Goal: Task Accomplishment & Management: Manage account settings

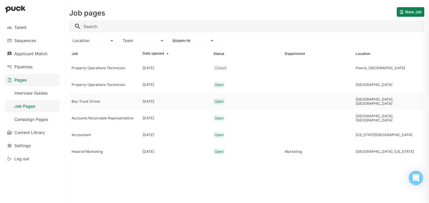
click at [90, 101] on div "Box Truck Driver" at bounding box center [105, 101] width 66 height 4
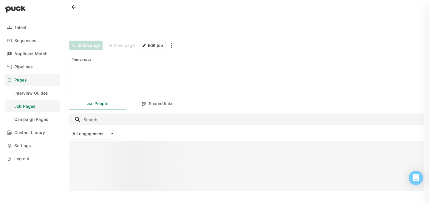
click at [125, 45] on div "Share page View page Edit job" at bounding box center [246, 45] width 355 height 14
click at [20, 81] on div "Pages" at bounding box center [20, 80] width 13 height 5
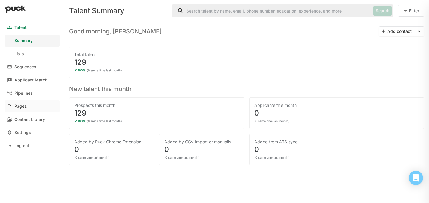
click at [21, 105] on div "Pages" at bounding box center [20, 106] width 13 height 5
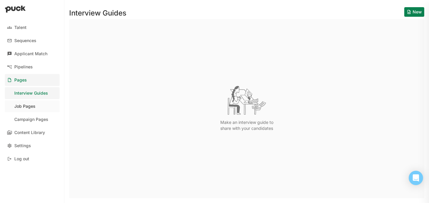
click at [22, 108] on div "Job Pages" at bounding box center [24, 106] width 21 height 5
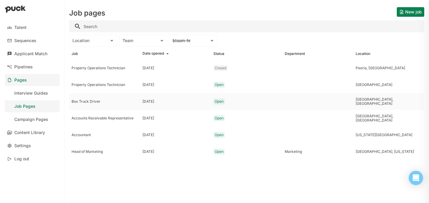
click at [85, 100] on div "Box Truck Driver" at bounding box center [105, 101] width 66 height 4
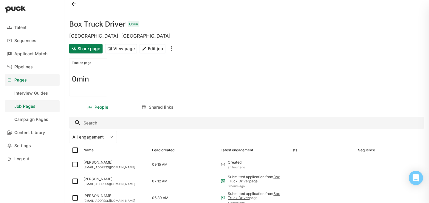
scroll to position [4, 0]
click at [124, 49] on button "View page" at bounding box center [121, 49] width 32 height 10
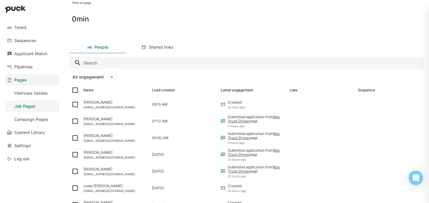
scroll to position [65, 0]
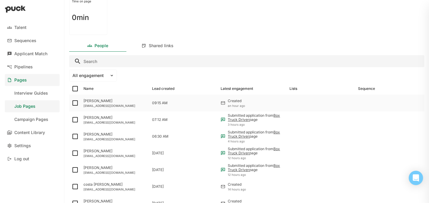
click at [98, 105] on div "Zenttagrant96@gmail.com" at bounding box center [116, 106] width 64 height 4
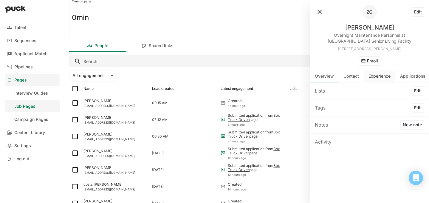
click at [386, 80] on div "Experience" at bounding box center [380, 76] width 32 height 12
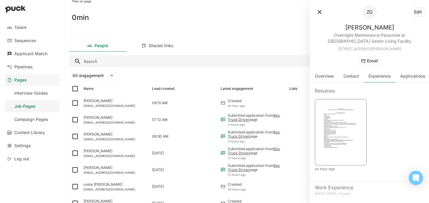
click at [349, 121] on img at bounding box center [341, 131] width 44 height 57
click at [116, 120] on div "David Sotelo Davidstiven.17@gmail.com" at bounding box center [115, 119] width 69 height 17
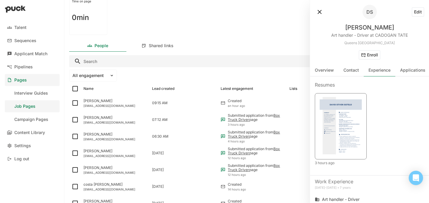
click at [341, 130] on img at bounding box center [341, 125] width 44 height 57
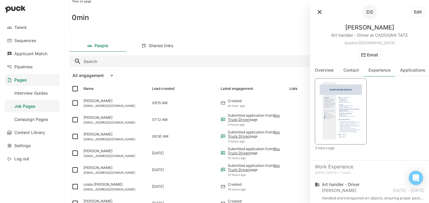
scroll to position [0, 0]
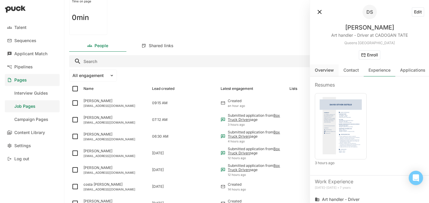
click at [319, 75] on div "Overview" at bounding box center [324, 70] width 29 height 12
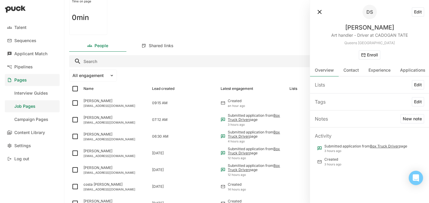
click at [414, 119] on button "New note" at bounding box center [413, 119] width 24 height 10
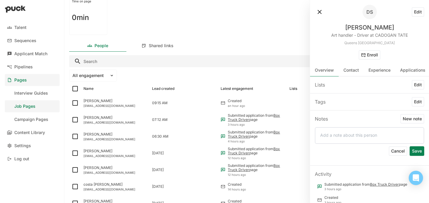
click at [380, 132] on div at bounding box center [369, 135] width 109 height 17
click at [360, 137] on p at bounding box center [369, 134] width 99 height 5
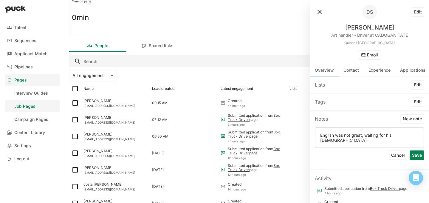
click at [420, 151] on button "Save" at bounding box center [417, 155] width 15 height 10
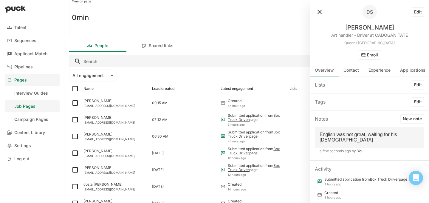
click at [320, 12] on button at bounding box center [320, 12] width 10 height 10
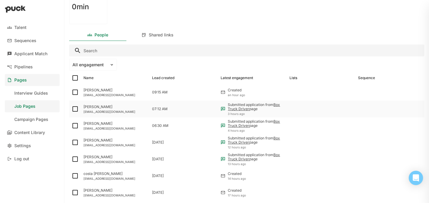
scroll to position [80, 0]
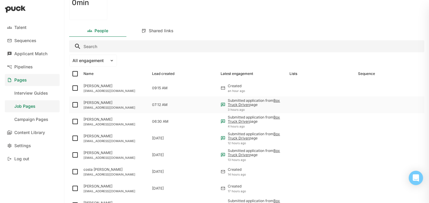
click at [102, 120] on div "Marquice McKenzie" at bounding box center [116, 119] width 64 height 4
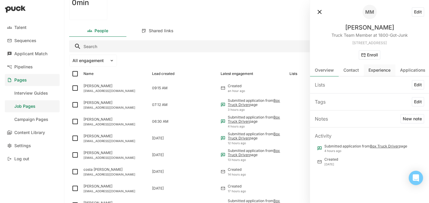
click at [373, 74] on div "Experience" at bounding box center [380, 70] width 32 height 12
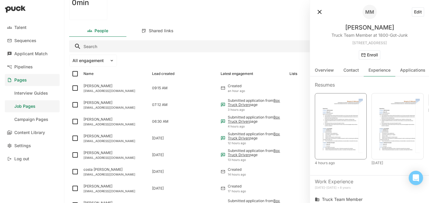
click at [339, 122] on img at bounding box center [341, 125] width 44 height 57
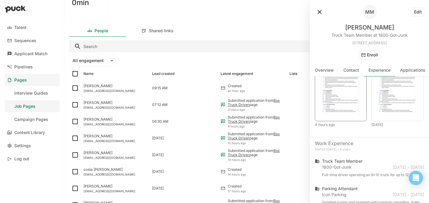
scroll to position [2, 0]
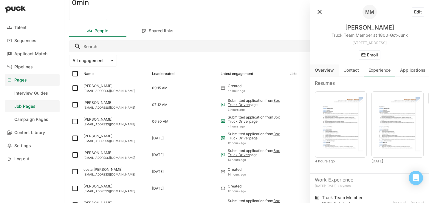
click at [320, 73] on div "Overview" at bounding box center [324, 70] width 29 height 12
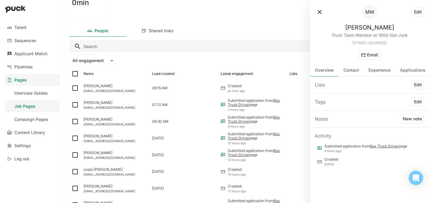
scroll to position [0, 0]
click at [412, 119] on button "New note" at bounding box center [413, 119] width 24 height 10
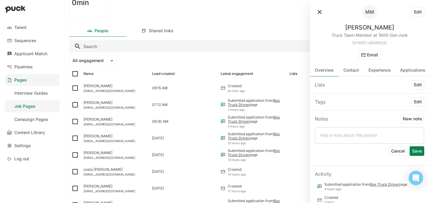
click at [362, 137] on p at bounding box center [369, 134] width 99 height 5
click at [421, 150] on button "Save" at bounding box center [417, 151] width 15 height 10
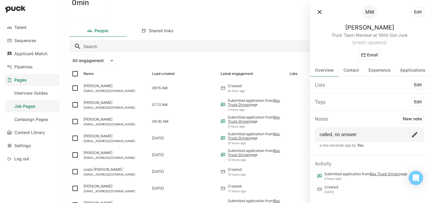
click at [369, 136] on p "called, no answer" at bounding box center [370, 134] width 100 height 5
click at [412, 135] on button at bounding box center [415, 135] width 10 height 10
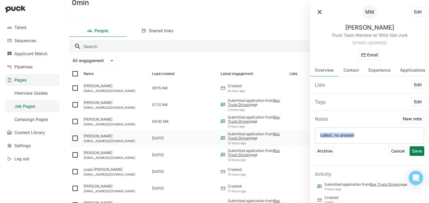
drag, startPoint x: 377, startPoint y: 135, endPoint x: 282, endPoint y: 133, distance: 94.6
click at [282, 133] on div "Talent Sequences Applicant Match Pipelines Pages Interview Guides Job Pages Cam…" at bounding box center [214, 101] width 429 height 203
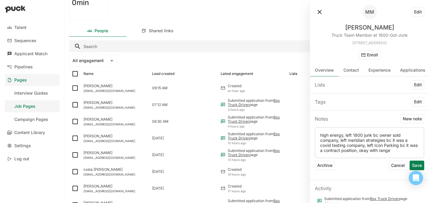
click at [418, 164] on button "Save" at bounding box center [417, 165] width 15 height 10
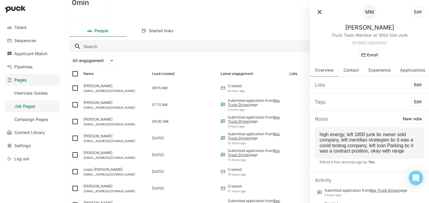
click at [320, 11] on button at bounding box center [320, 12] width 10 height 10
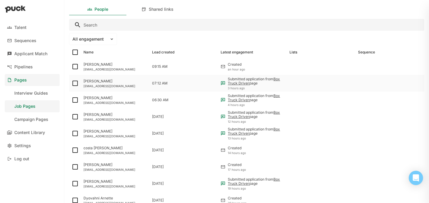
scroll to position [102, 0]
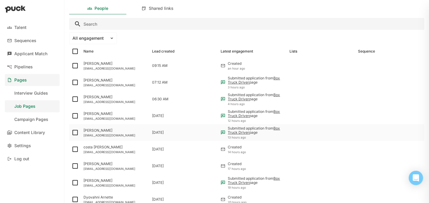
click at [97, 134] on div "joonsang_lee@live.com" at bounding box center [116, 135] width 64 height 4
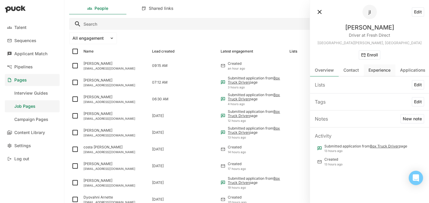
click at [375, 71] on div "Experience" at bounding box center [380, 70] width 22 height 5
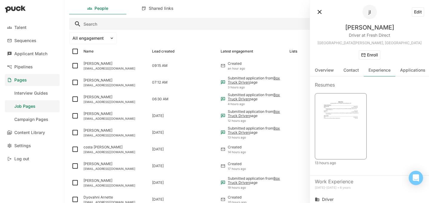
click at [350, 119] on img at bounding box center [341, 125] width 44 height 57
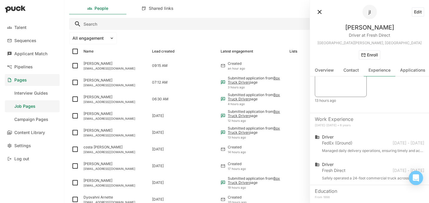
scroll to position [87, 0]
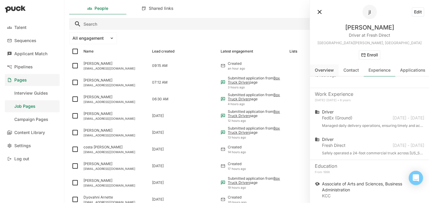
click at [329, 74] on div "Overview" at bounding box center [324, 70] width 29 height 12
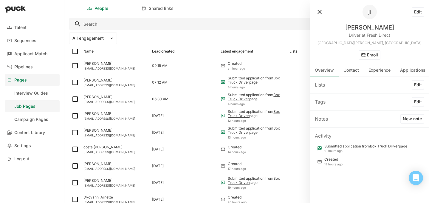
click at [407, 118] on button "New note" at bounding box center [413, 119] width 24 height 10
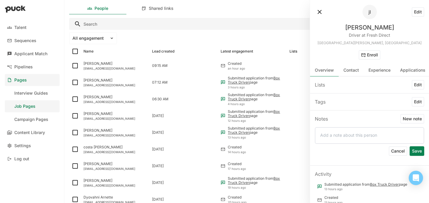
click at [361, 139] on div at bounding box center [369, 135] width 109 height 17
click at [361, 137] on p at bounding box center [369, 134] width 99 height 5
click at [417, 151] on button "Save" at bounding box center [417, 151] width 15 height 10
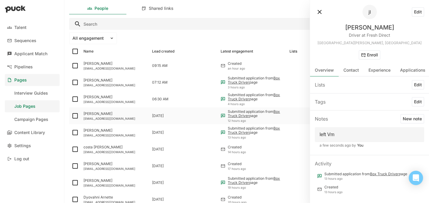
click at [96, 112] on div "Shaquaja Yates" at bounding box center [116, 114] width 64 height 4
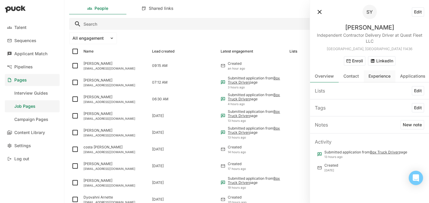
click at [375, 82] on div "Experience" at bounding box center [380, 76] width 32 height 12
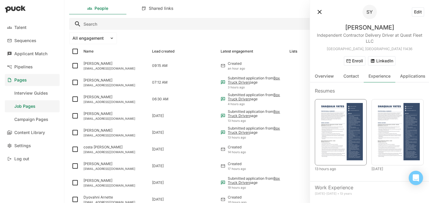
click at [332, 115] on img at bounding box center [341, 131] width 44 height 57
click at [319, 9] on button at bounding box center [320, 12] width 10 height 10
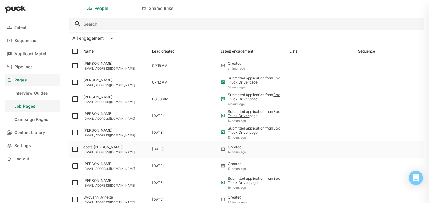
click at [100, 149] on div "costa proios" at bounding box center [116, 147] width 64 height 4
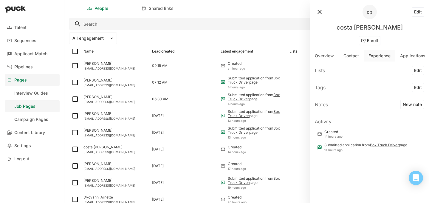
click at [381, 58] on div "Experience" at bounding box center [380, 56] width 32 height 12
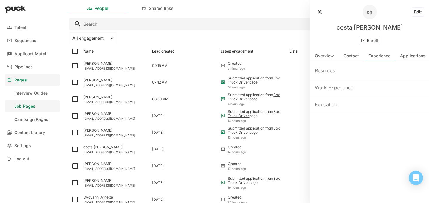
click at [326, 67] on div "Resumes" at bounding box center [325, 70] width 20 height 7
click at [326, 71] on div "Resumes" at bounding box center [325, 70] width 20 height 7
click at [335, 72] on div "Resumes" at bounding box center [325, 70] width 20 height 7
click at [321, 71] on div "Resumes" at bounding box center [325, 70] width 20 height 7
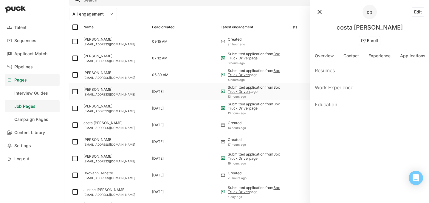
scroll to position [127, 0]
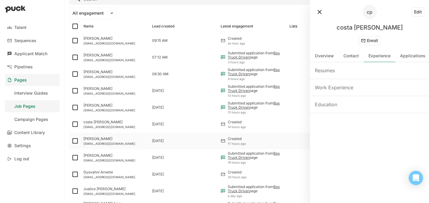
click at [100, 141] on div "Andre Sullivan" at bounding box center [116, 139] width 64 height 4
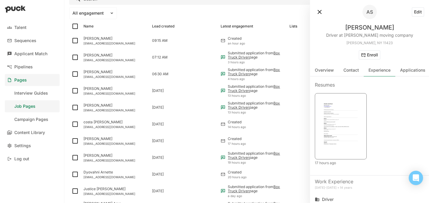
click at [337, 114] on img at bounding box center [341, 125] width 44 height 57
click at [318, 10] on button at bounding box center [320, 12] width 10 height 10
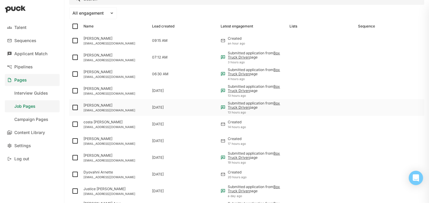
click at [94, 109] on div "joonsang_lee@live.com" at bounding box center [116, 110] width 64 height 4
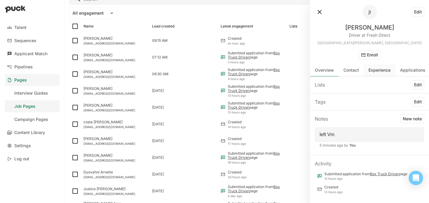
click at [373, 74] on div "Experience" at bounding box center [380, 70] width 32 height 12
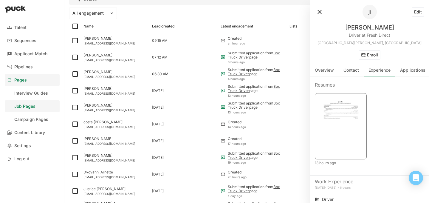
click at [337, 127] on img at bounding box center [341, 125] width 44 height 57
click at [319, 13] on button at bounding box center [320, 12] width 10 height 10
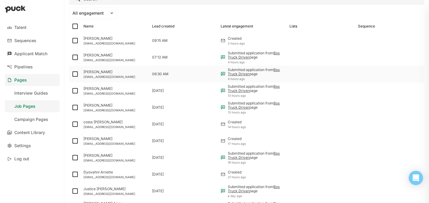
click at [116, 76] on div "AmbrosespellmAnrip@protonmail.com" at bounding box center [116, 77] width 64 height 4
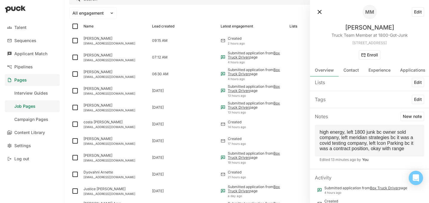
scroll to position [1, 0]
click at [377, 73] on div "Experience" at bounding box center [380, 70] width 32 height 12
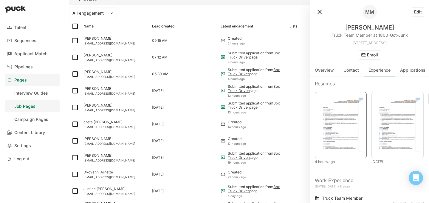
click at [350, 109] on img at bounding box center [341, 124] width 44 height 57
